Goal: Transaction & Acquisition: Download file/media

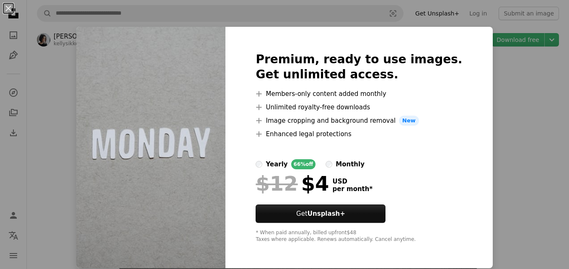
click at [505, 75] on div "An X shape Premium, ready to use images. Get unlimited access. A plus sign Memb…" at bounding box center [284, 134] width 569 height 269
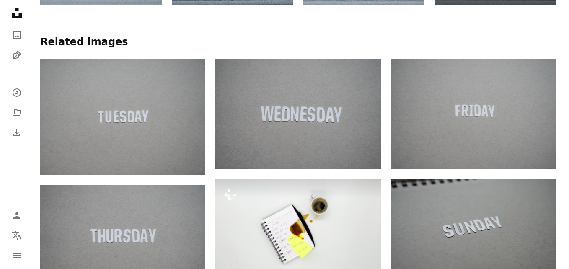
scroll to position [768, 0]
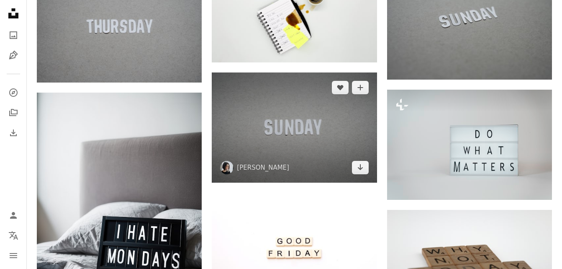
click at [310, 129] on img at bounding box center [294, 127] width 165 height 110
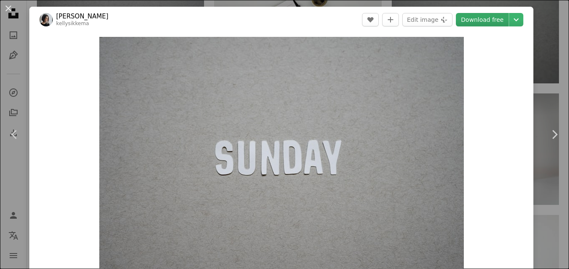
click at [488, 21] on link "Download free" at bounding box center [482, 19] width 53 height 13
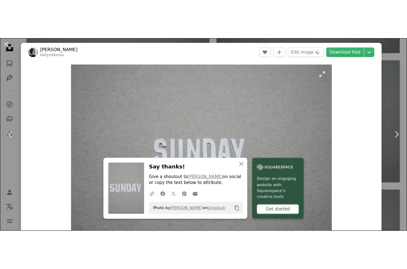
scroll to position [1045, 0]
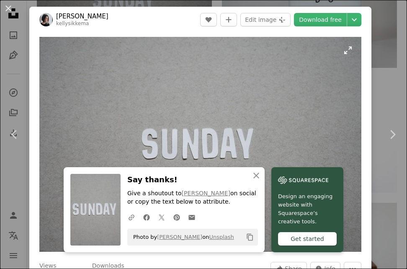
click at [234, 82] on img "Zoom in on this image" at bounding box center [200, 144] width 322 height 215
